Goal: Information Seeking & Learning: Check status

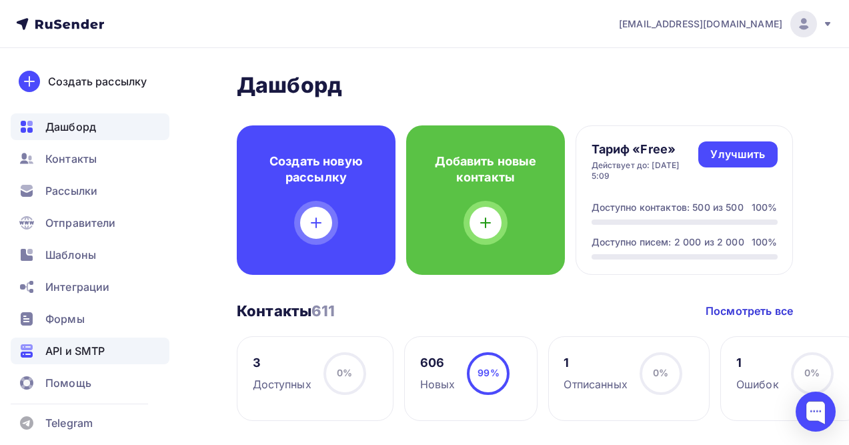
click at [72, 351] on span "API и SMTP" at bounding box center [74, 351] width 59 height 16
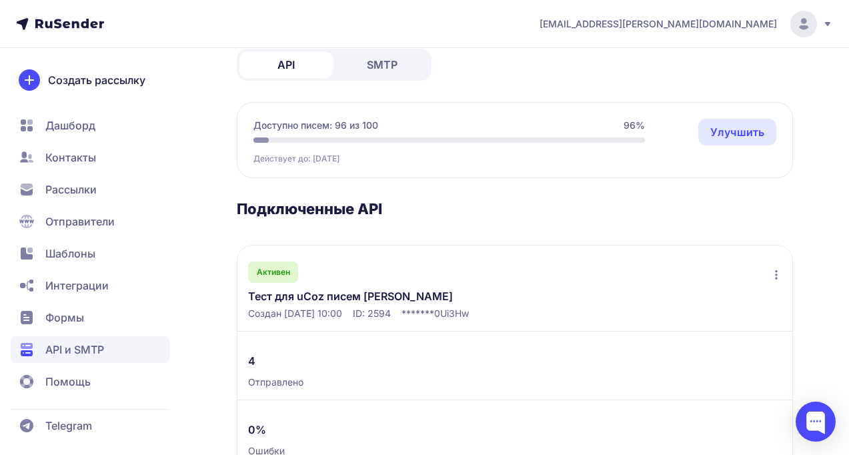
scroll to position [99, 0]
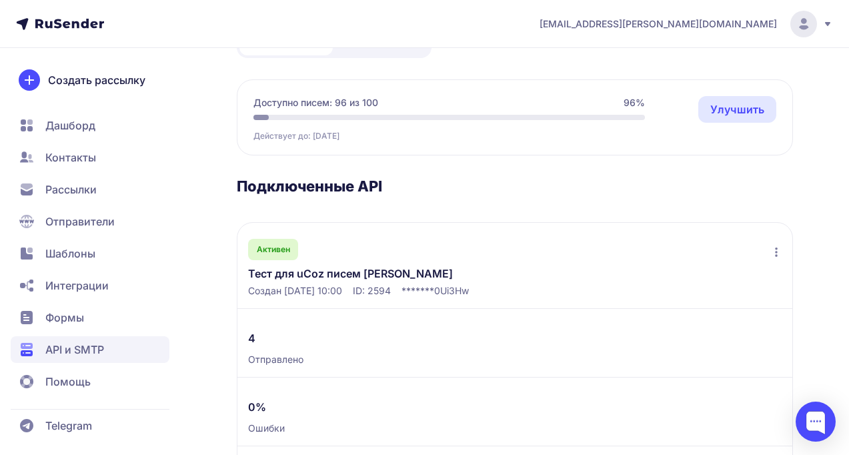
click at [349, 277] on link "Тест для uCoz писем Олег Лисовенко" at bounding box center [351, 273] width 207 height 16
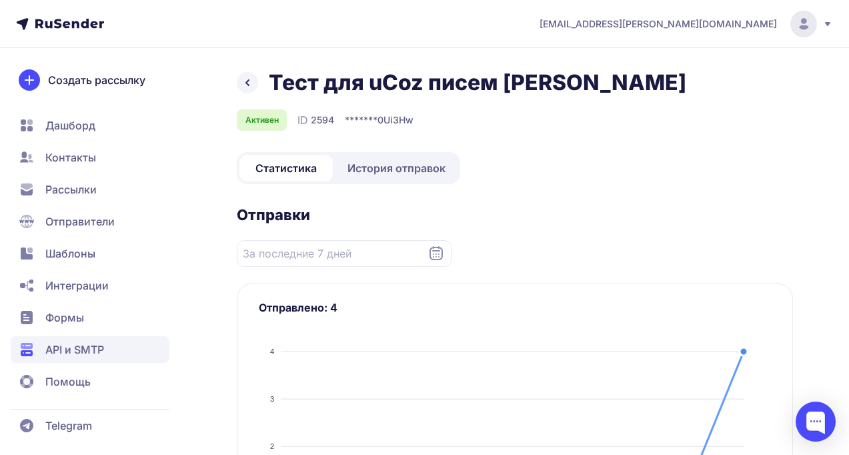
click at [399, 166] on span "История отправок" at bounding box center [396, 168] width 98 height 16
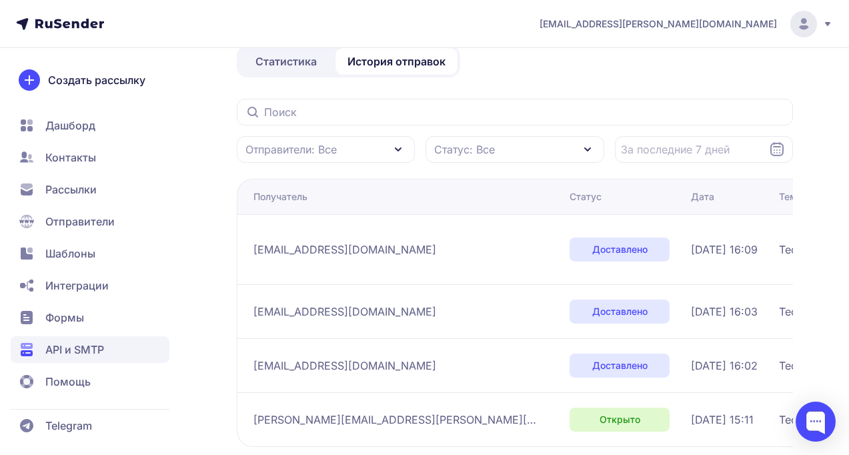
scroll to position [108, 0]
